Goal: Book appointment/travel/reservation

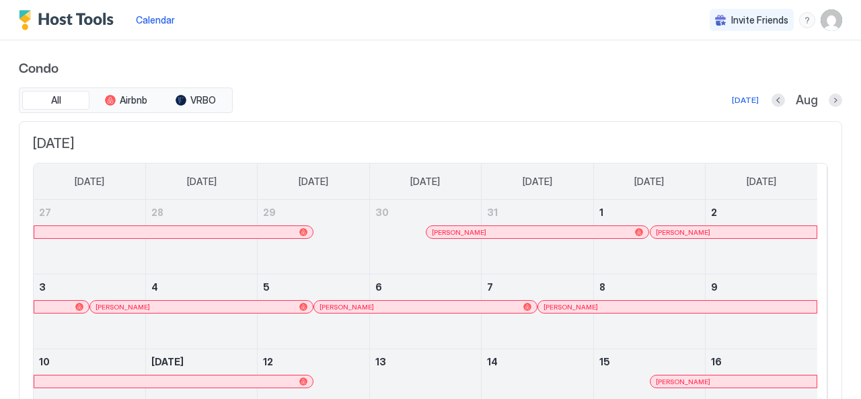
click at [829, 102] on button "Next month" at bounding box center [835, 100] width 13 height 13
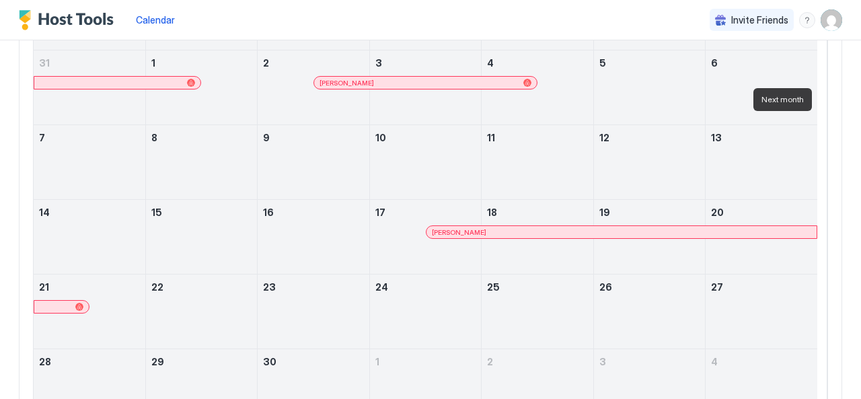
scroll to position [42, 0]
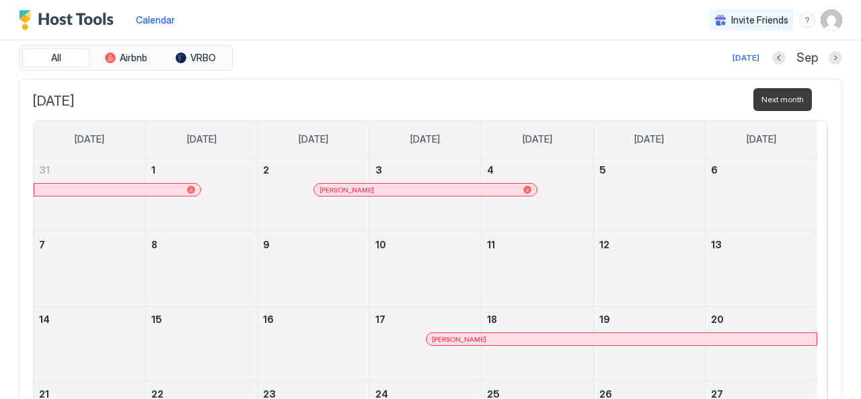
click at [829, 55] on button "Next month" at bounding box center [835, 57] width 13 height 13
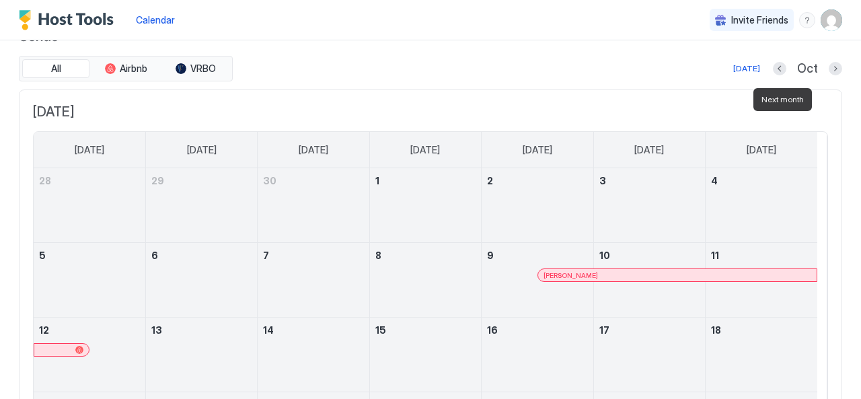
scroll to position [26, 0]
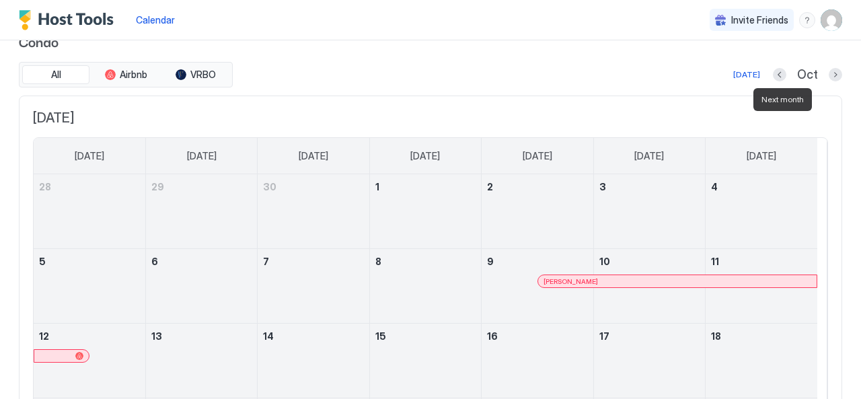
click at [829, 74] on button "Next month" at bounding box center [835, 74] width 13 height 13
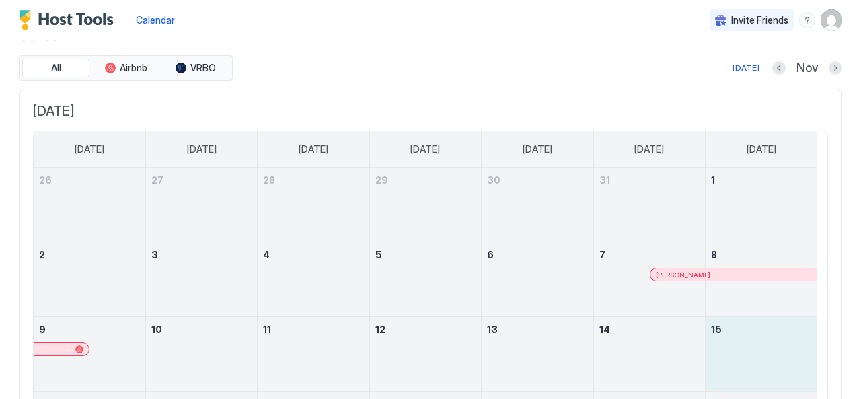
scroll to position [0, 0]
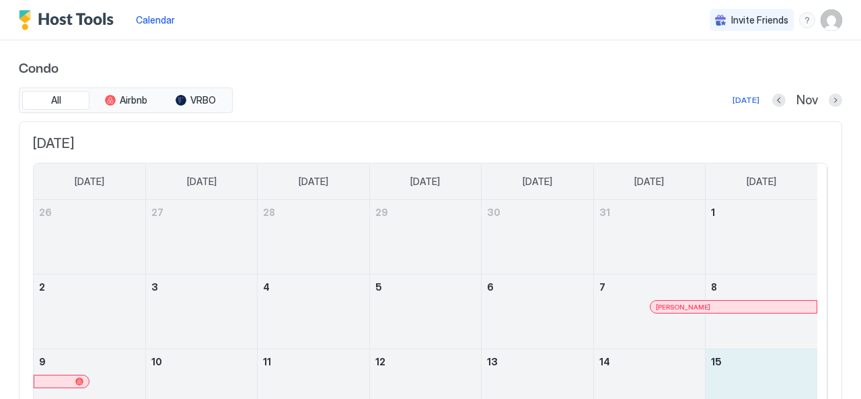
click at [829, 102] on button "Next month" at bounding box center [835, 100] width 13 height 13
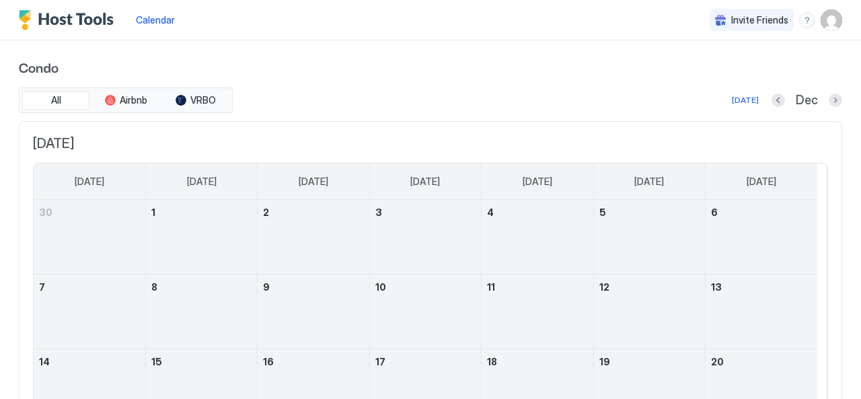
click at [832, 100] on button "Next month" at bounding box center [835, 100] width 13 height 13
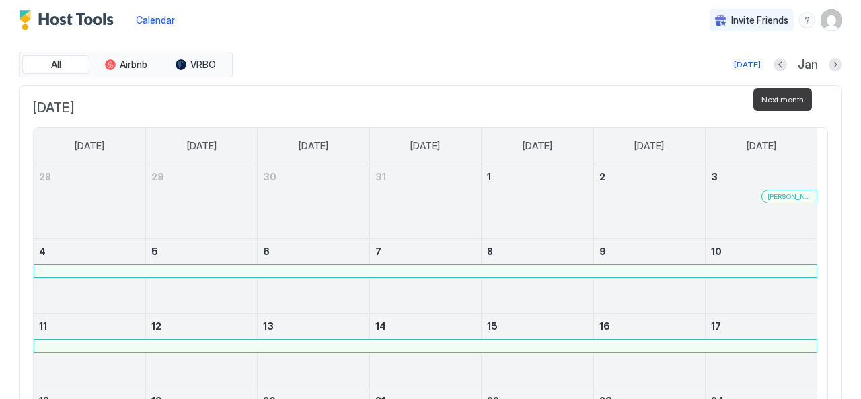
scroll to position [42, 0]
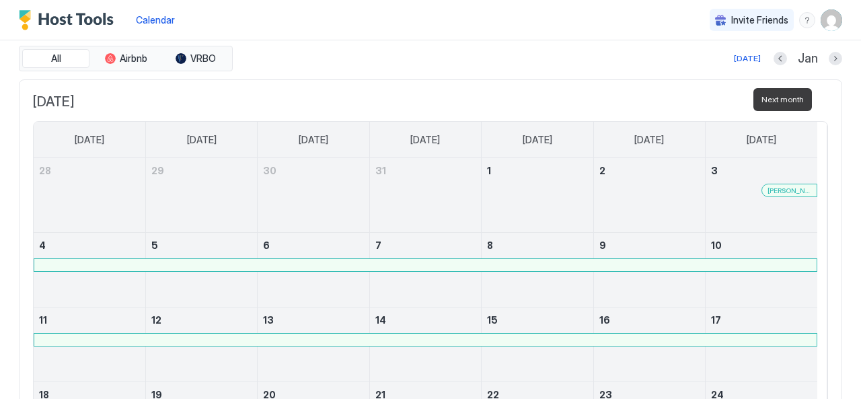
click at [774, 61] on button "Previous month" at bounding box center [780, 58] width 13 height 13
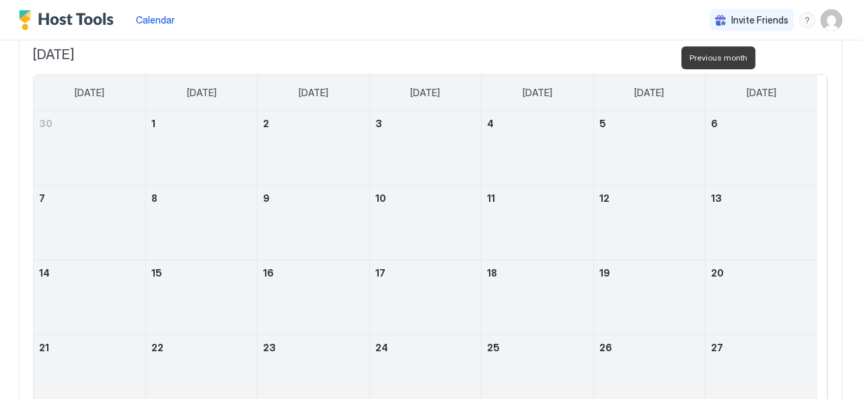
scroll to position [0, 0]
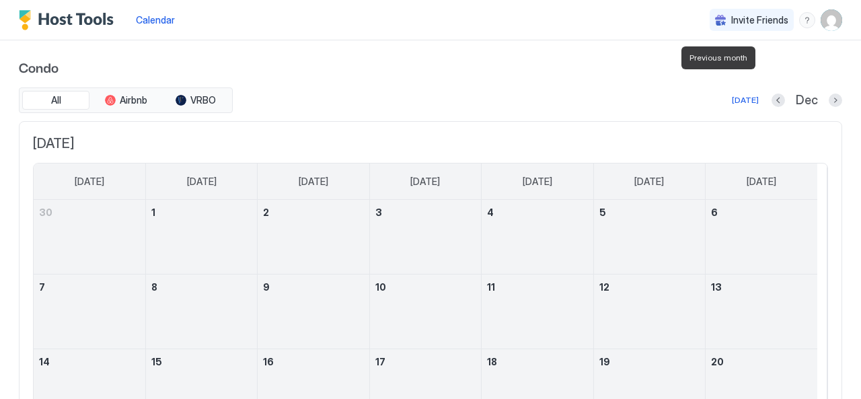
click at [829, 103] on button "Next month" at bounding box center [835, 100] width 13 height 13
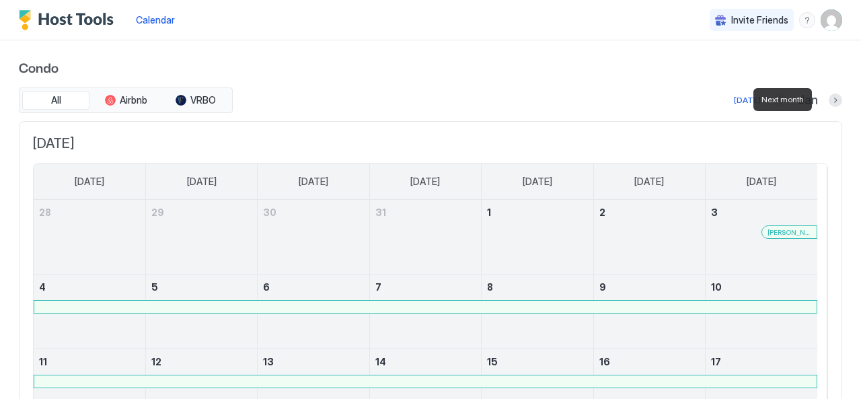
click at [806, 246] on div "January 3, 2026" at bounding box center [762, 237] width 112 height 74
